Goal: Find specific page/section: Find specific page/section

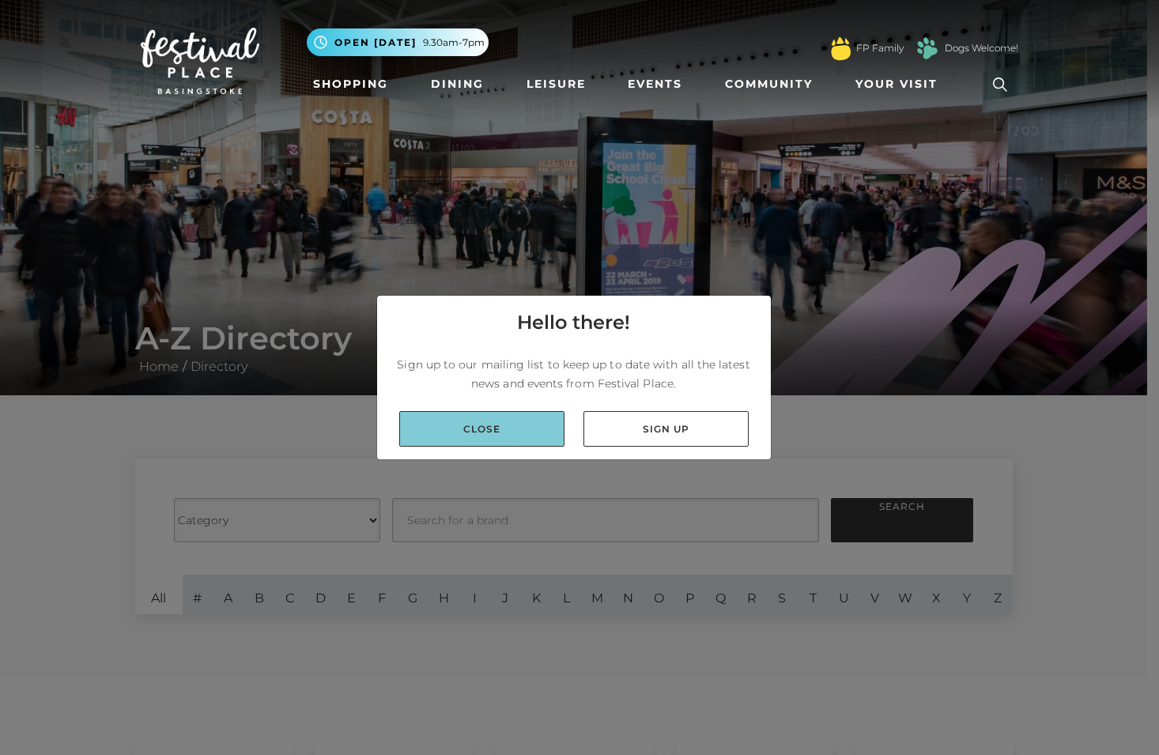
click at [538, 435] on link "Close" at bounding box center [481, 429] width 165 height 36
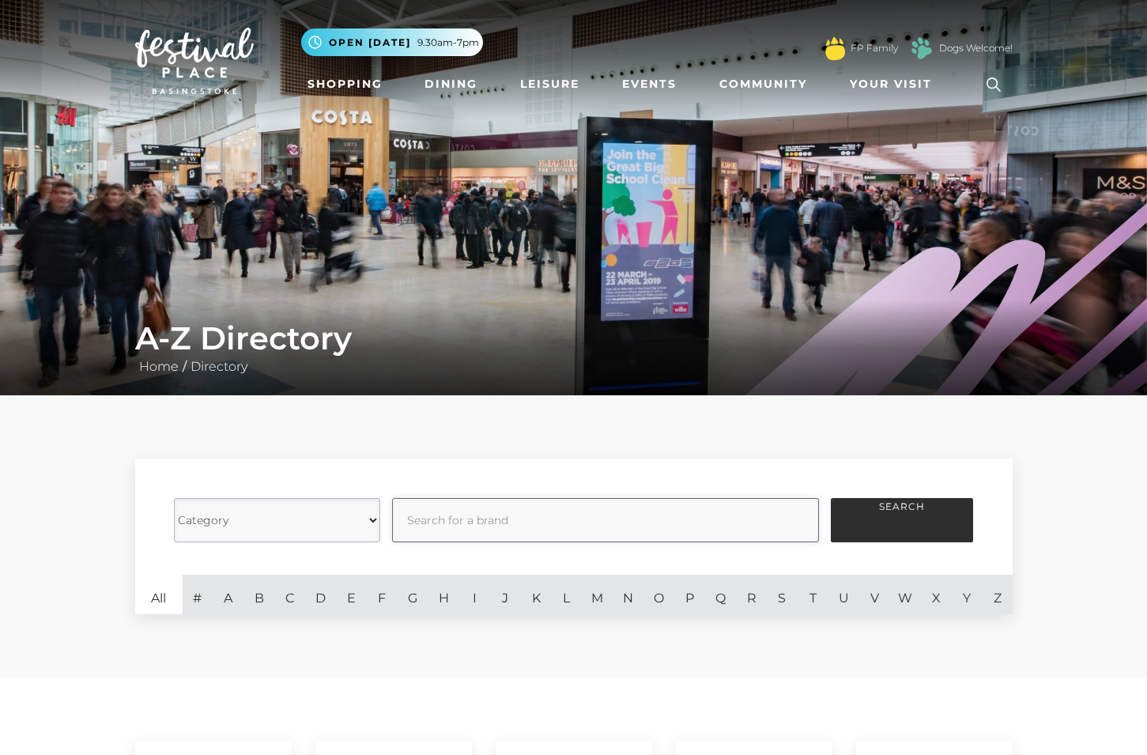
click at [410, 522] on input "text" at bounding box center [605, 520] width 427 height 44
type input "UNIQULO"
click at [831, 498] on button "Search" at bounding box center [902, 520] width 142 height 44
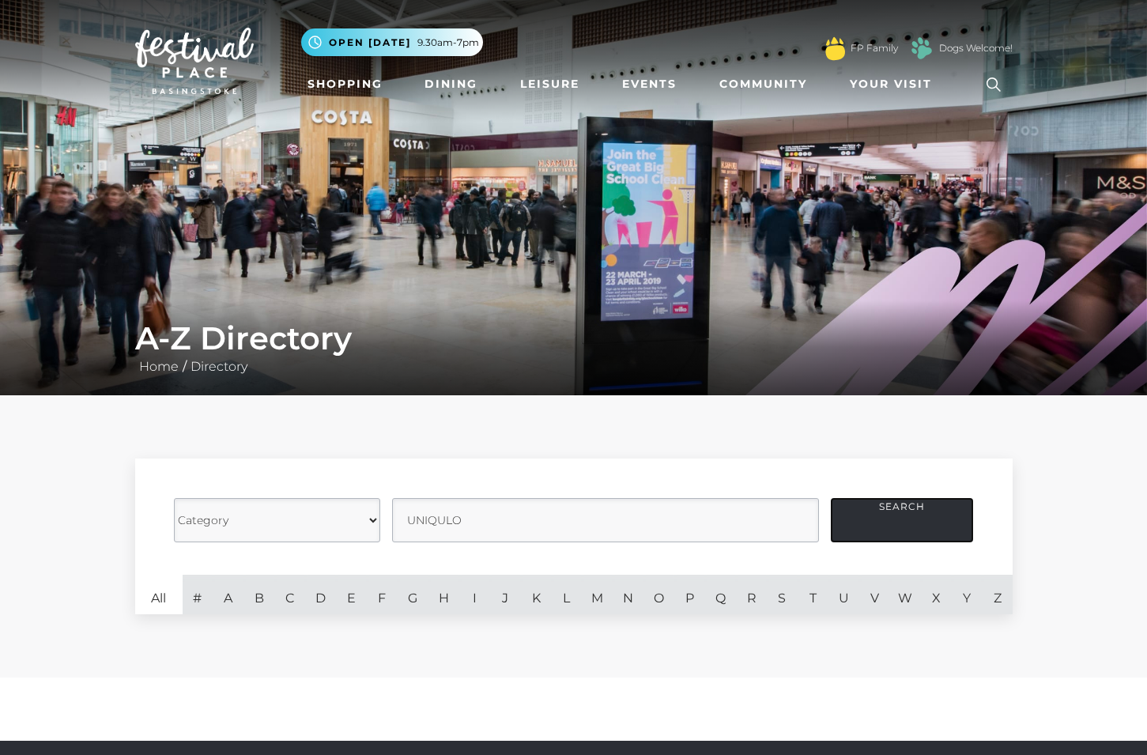
click at [911, 504] on button "Search" at bounding box center [902, 520] width 142 height 44
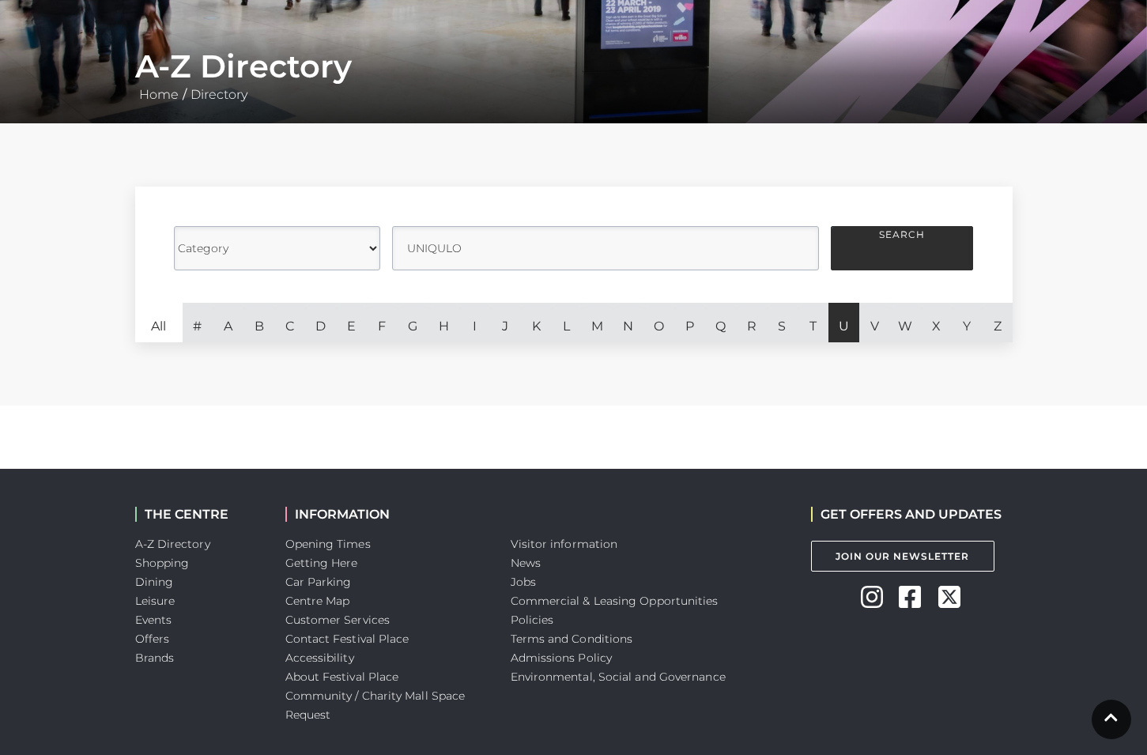
click at [844, 333] on link "U" at bounding box center [844, 323] width 31 height 40
click at [850, 319] on link "U" at bounding box center [844, 323] width 31 height 40
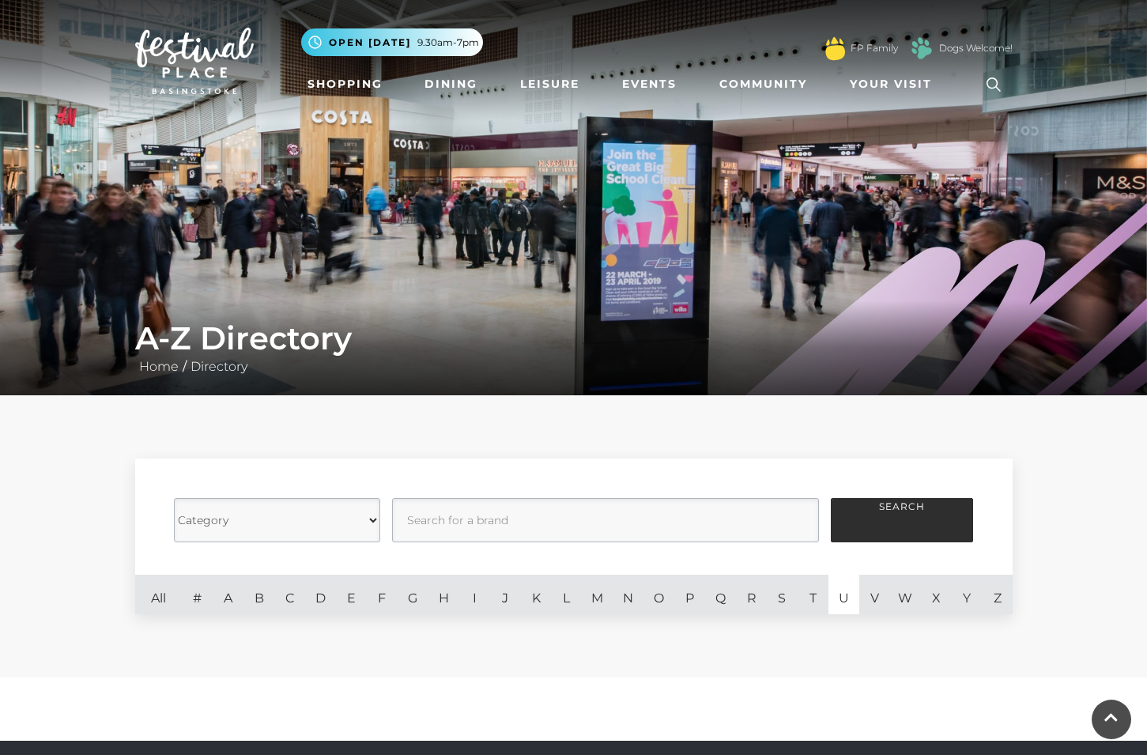
scroll to position [272, 0]
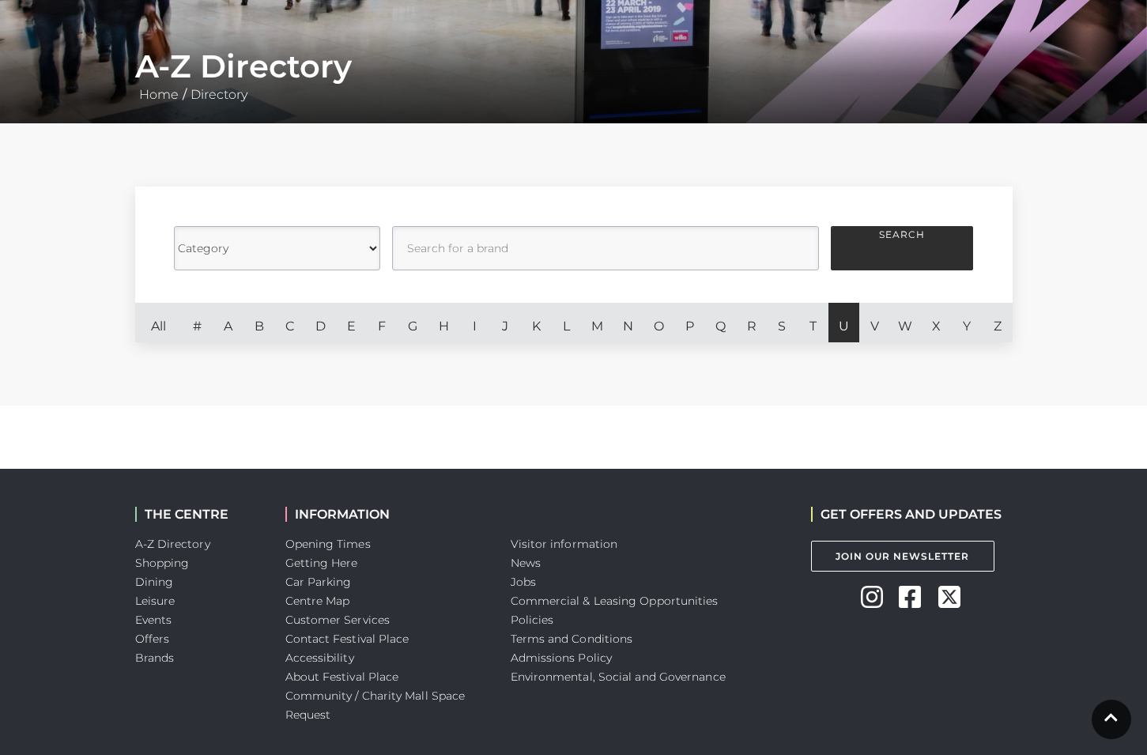
click at [842, 324] on link "U" at bounding box center [844, 323] width 31 height 40
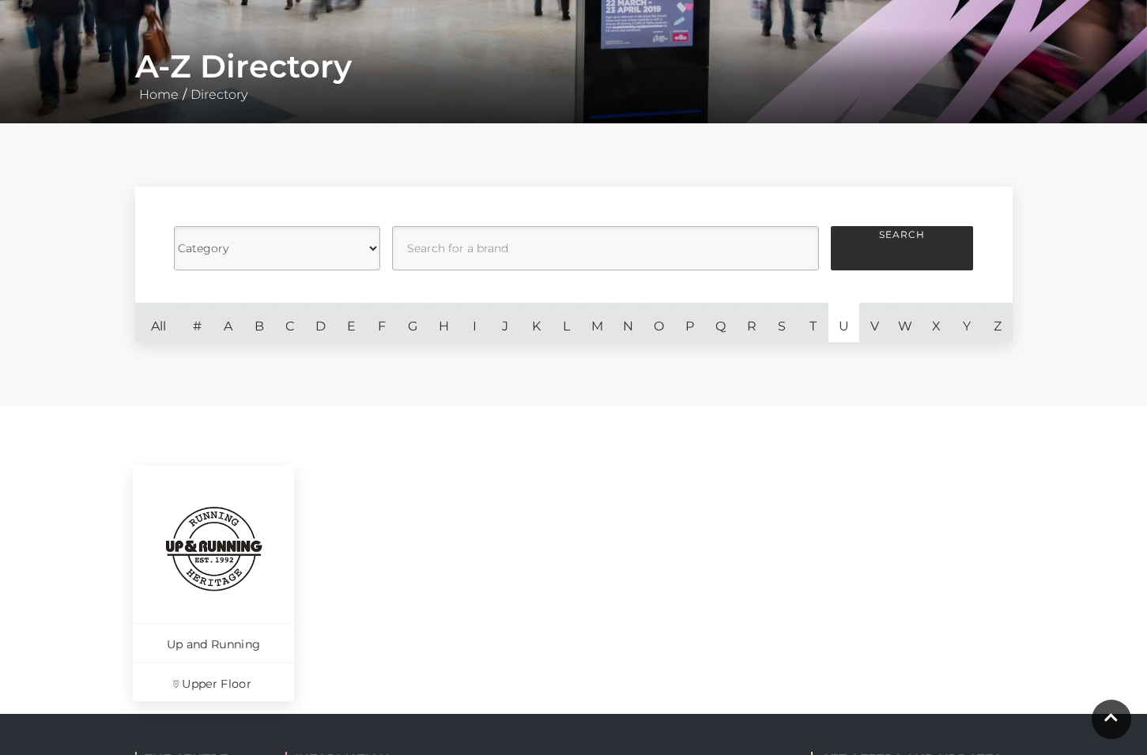
click at [228, 561] on img at bounding box center [213, 549] width 108 height 108
click at [322, 122] on div "A-Z Directory Home / Directory" at bounding box center [573, 75] width 1147 height 95
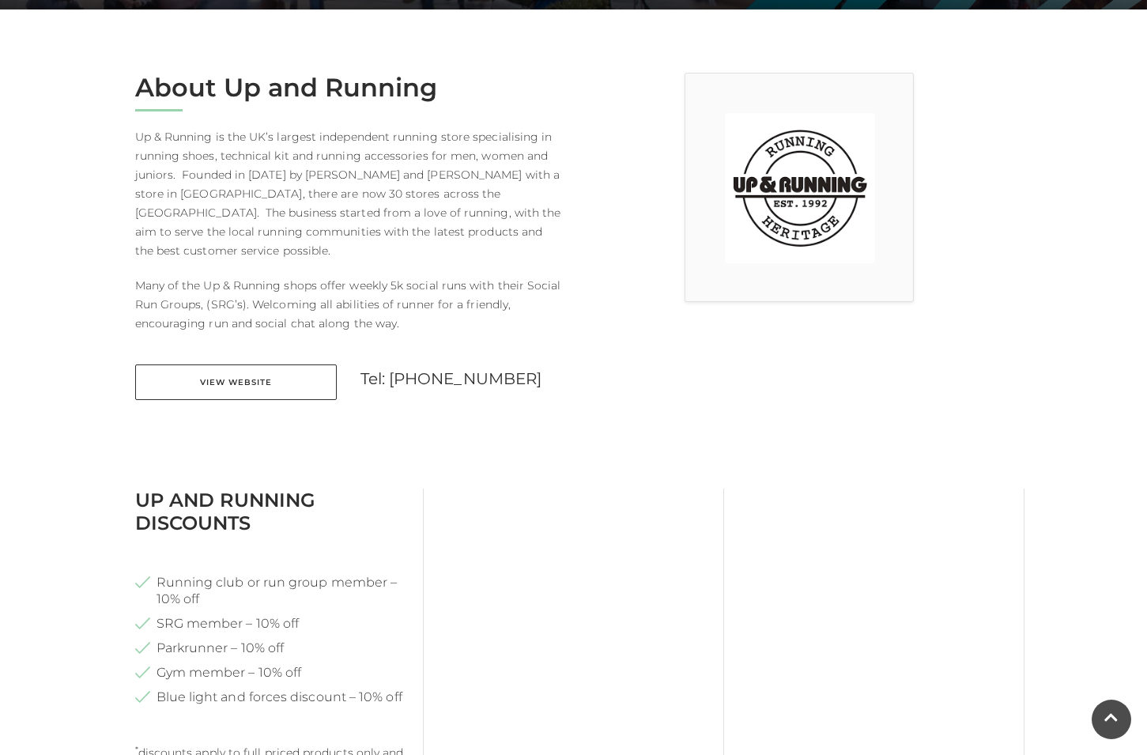
scroll to position [61, 0]
